Goal: Check status

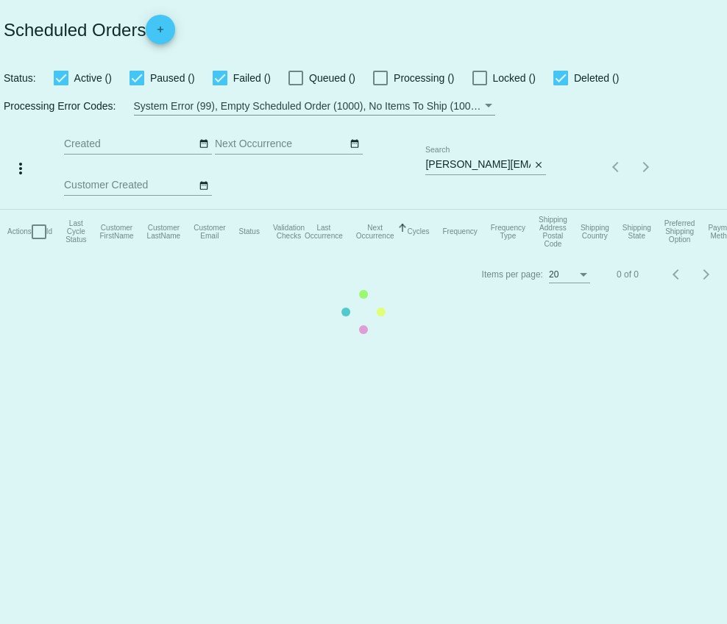
click at [540, 210] on mat-table "Actions Id Last Cycle Status Customer FirstName Customer LastName Customer Emai…" at bounding box center [363, 232] width 727 height 44
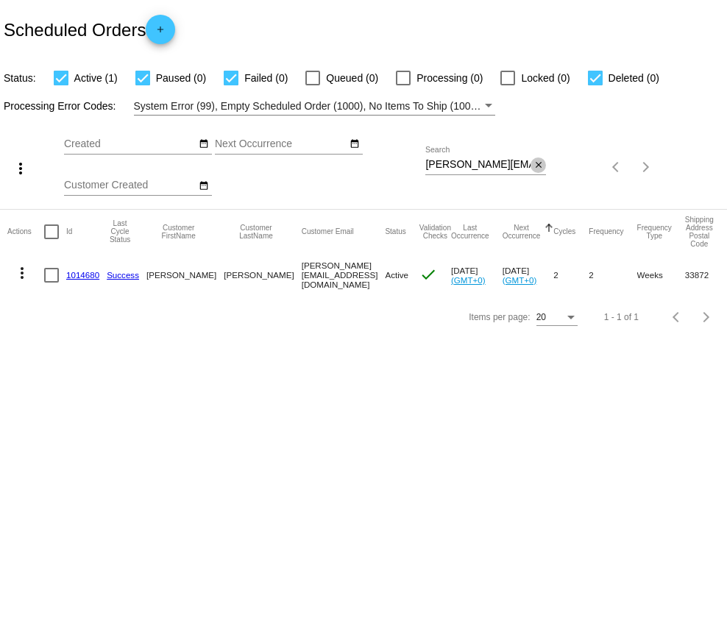
click at [538, 166] on mat-icon "close" at bounding box center [538, 166] width 10 height 12
click at [538, 166] on mat-icon "search" at bounding box center [537, 167] width 18 height 23
click at [513, 166] on input "Search" at bounding box center [485, 165] width 121 height 12
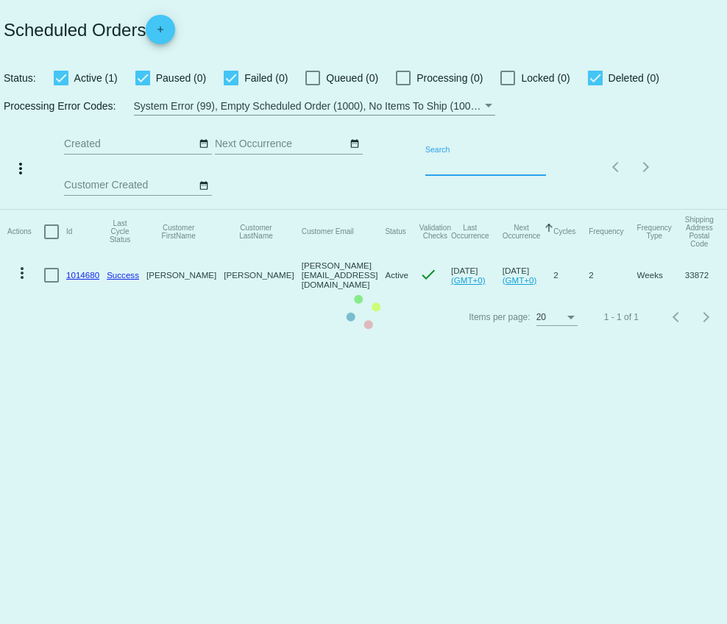
paste input "[EMAIL_ADDRESS][DOMAIN_NAME]"
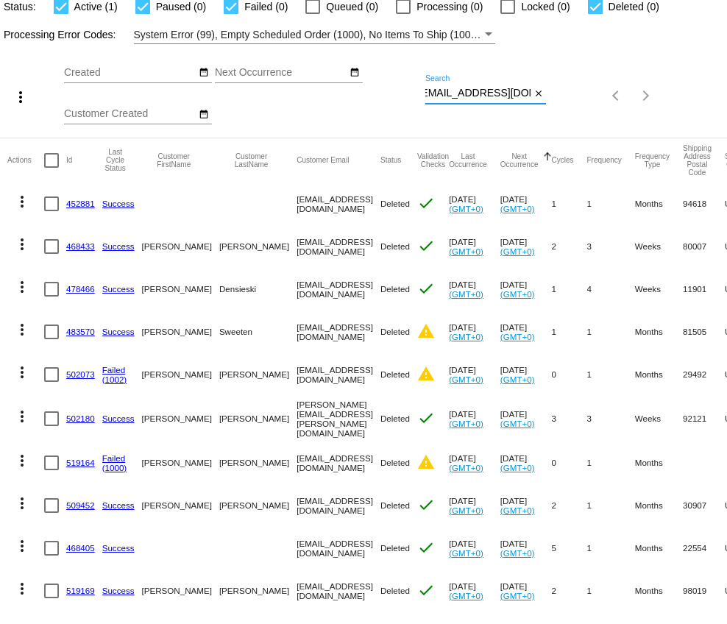
scroll to position [85, 0]
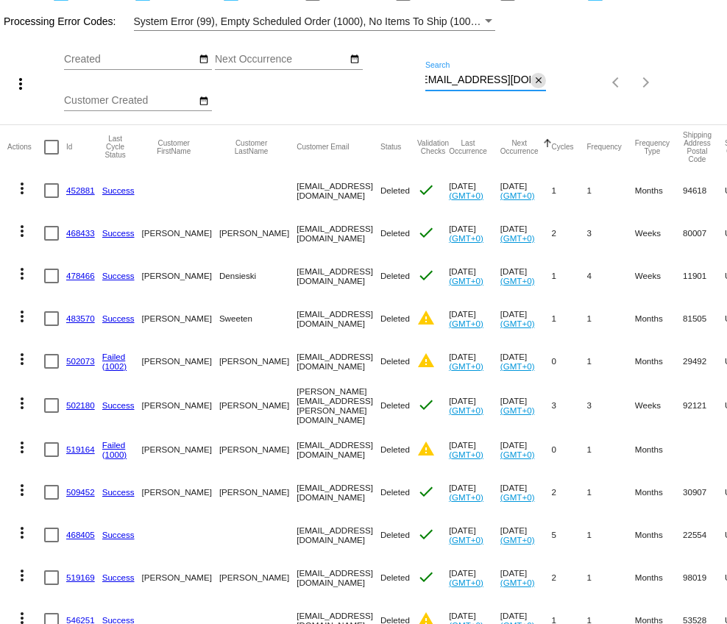
type input "[EMAIL_ADDRESS][DOMAIN_NAME]"
click at [540, 83] on mat-icon "close" at bounding box center [538, 81] width 10 height 12
click at [540, 83] on mat-icon "search" at bounding box center [537, 82] width 18 height 23
click at [523, 83] on input "Search" at bounding box center [485, 80] width 121 height 12
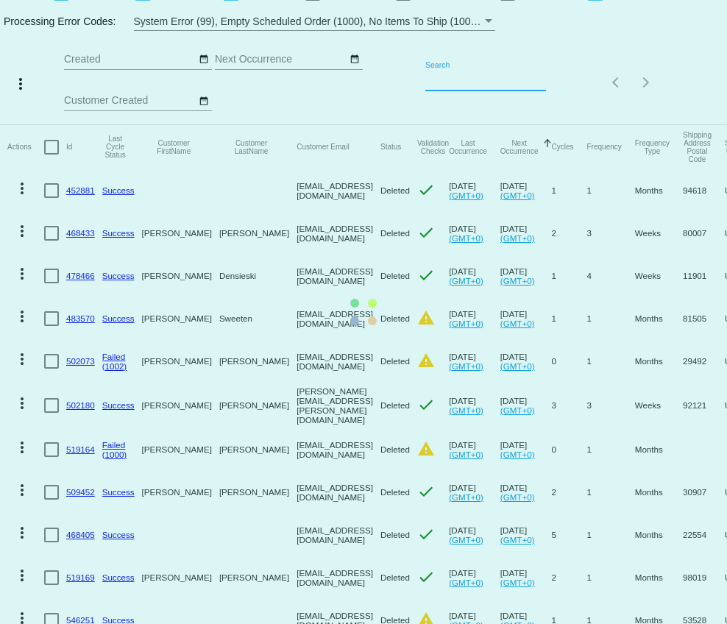
paste input "[EMAIL_ADDRESS][DOMAIN_NAME]"
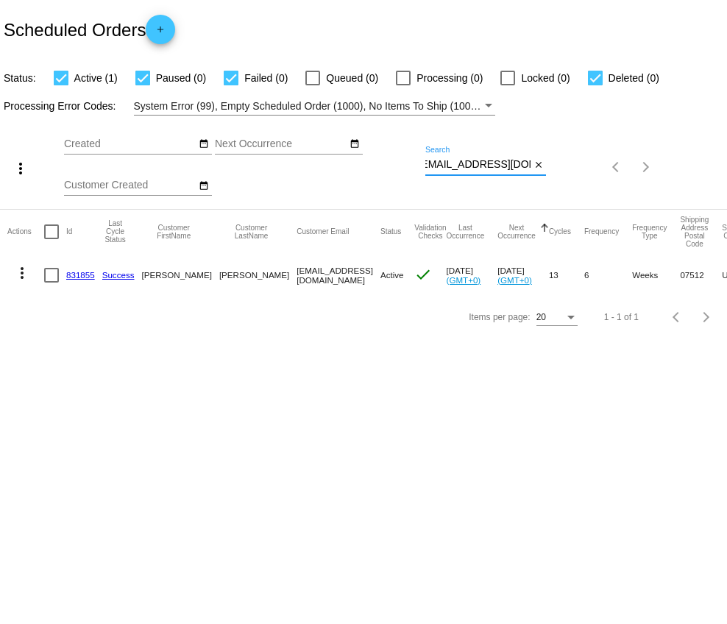
type input "[EMAIL_ADDRESS][DOMAIN_NAME]"
